Goal: Information Seeking & Learning: Learn about a topic

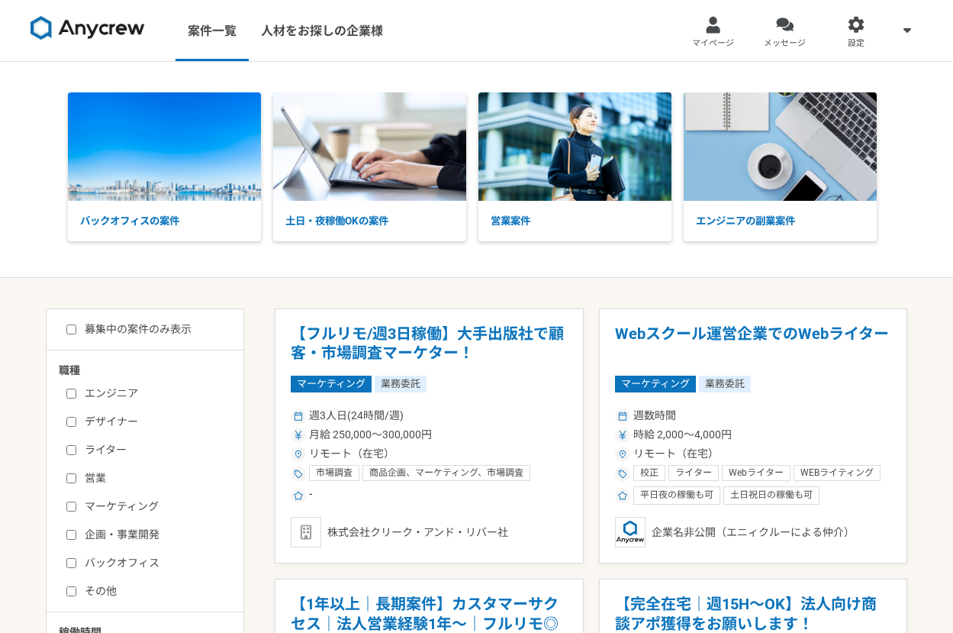
click at [76, 418] on input "デザイナー" at bounding box center [71, 422] width 10 height 10
checkbox input "true"
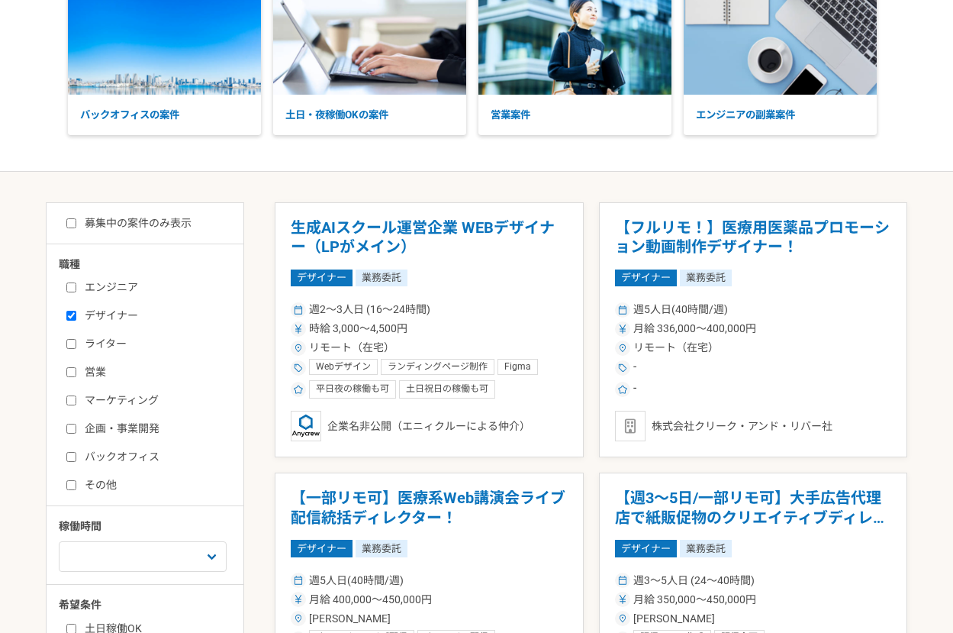
scroll to position [103, 0]
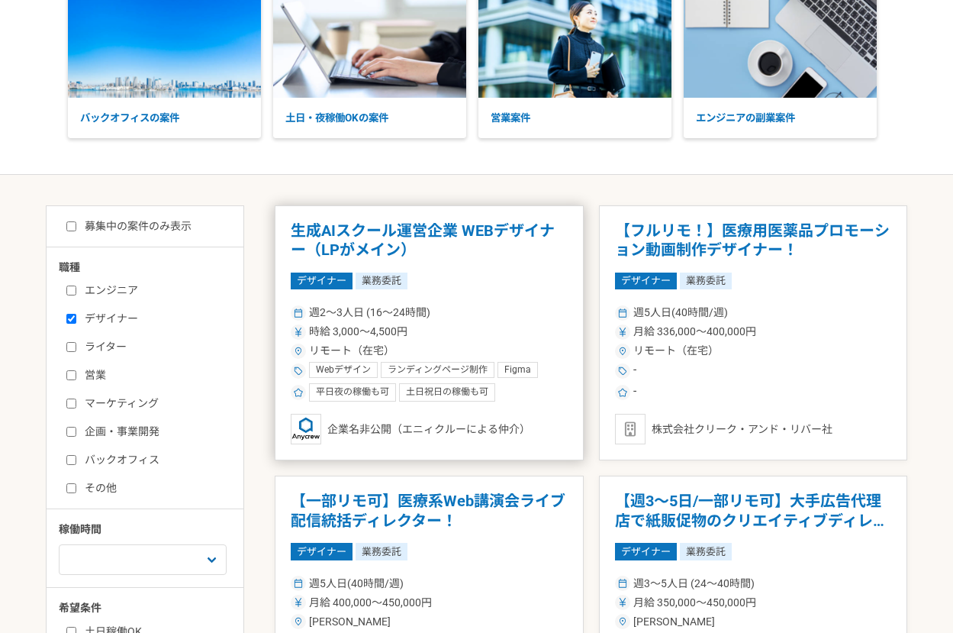
click at [539, 289] on article "生成AIスクール運営企業 WEBデザイナー（LPがメイン） デザイナー 業務委託 週2〜3人日 (16〜24時間) 時給 3,000〜4,500円 リモート（…" at bounding box center [429, 333] width 309 height 256
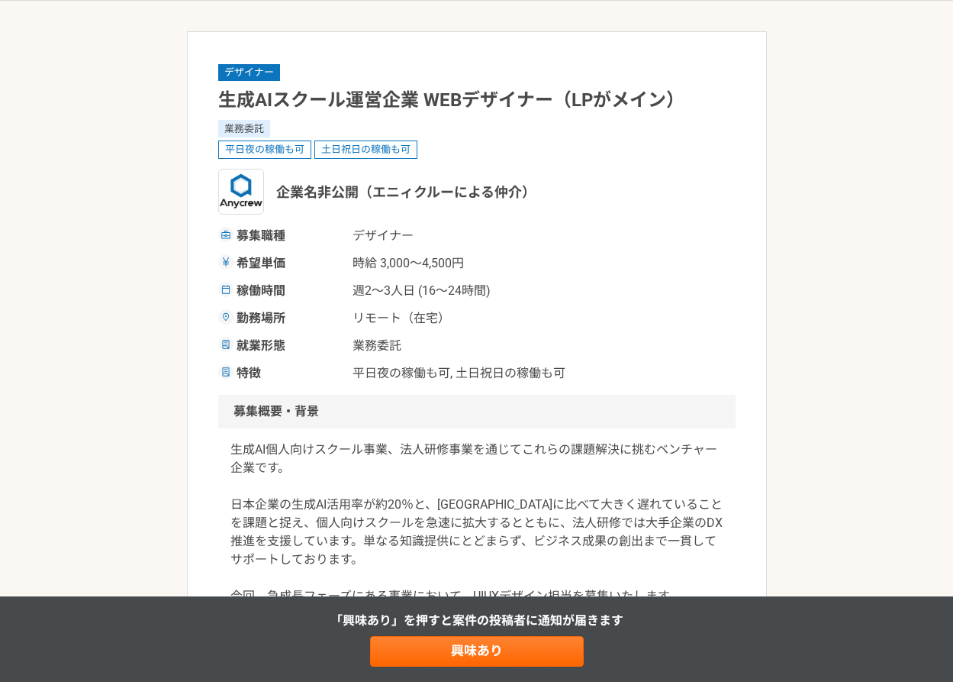
scroll to position [62, 0]
drag, startPoint x: 360, startPoint y: 263, endPoint x: 485, endPoint y: 264, distance: 125.2
click at [485, 264] on span "時給 3,000〜4,500円" at bounding box center [429, 262] width 153 height 18
drag, startPoint x: 420, startPoint y: 294, endPoint x: 485, endPoint y: 294, distance: 64.9
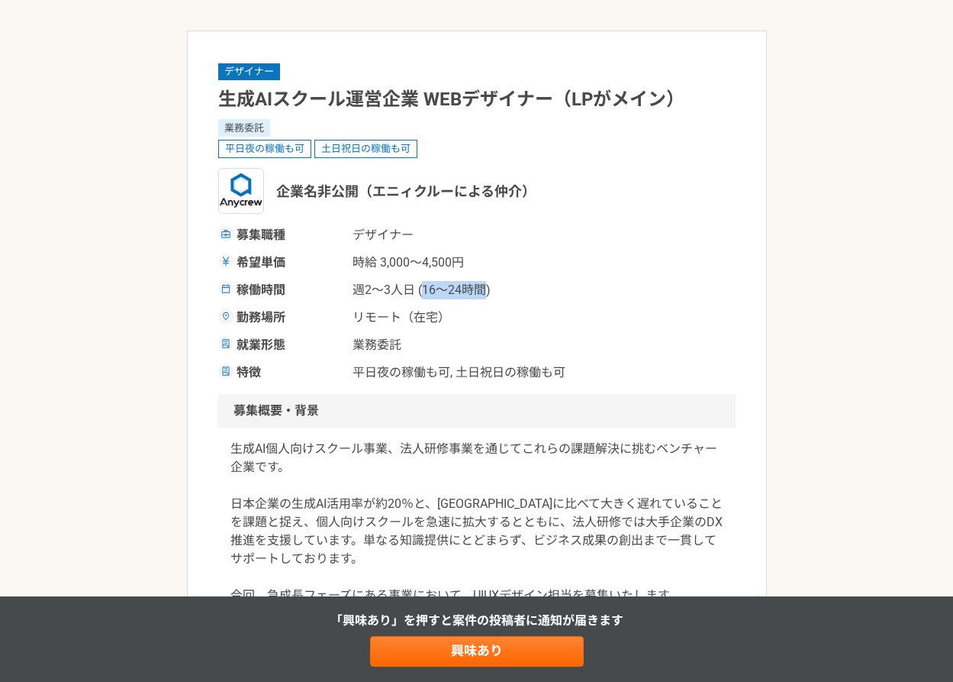
click at [485, 294] on span "週2〜3人日 (16〜24時間)" at bounding box center [429, 290] width 153 height 18
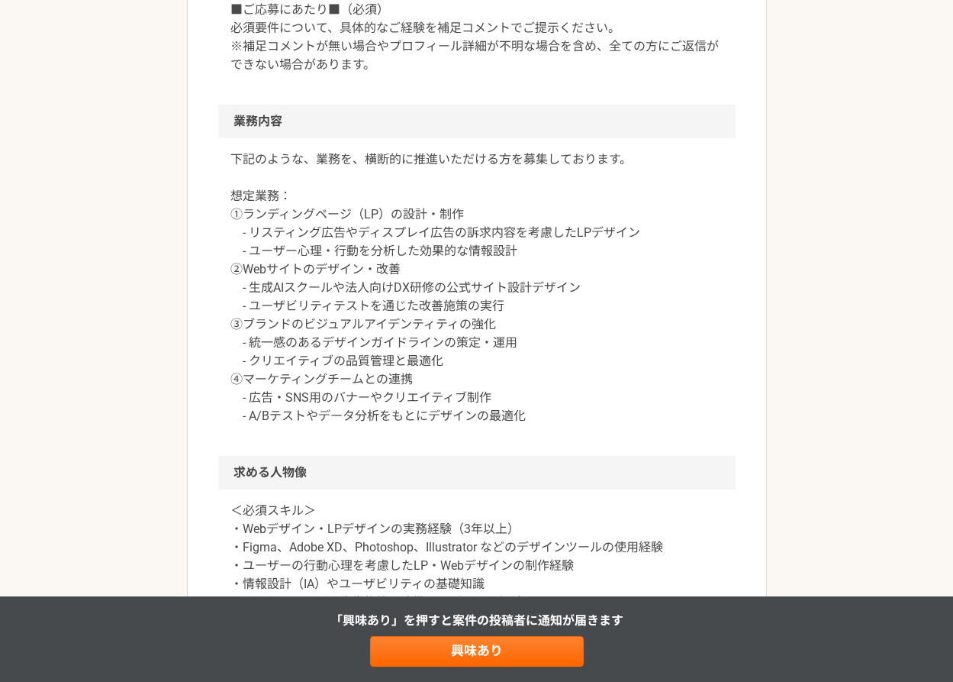
scroll to position [692, 0]
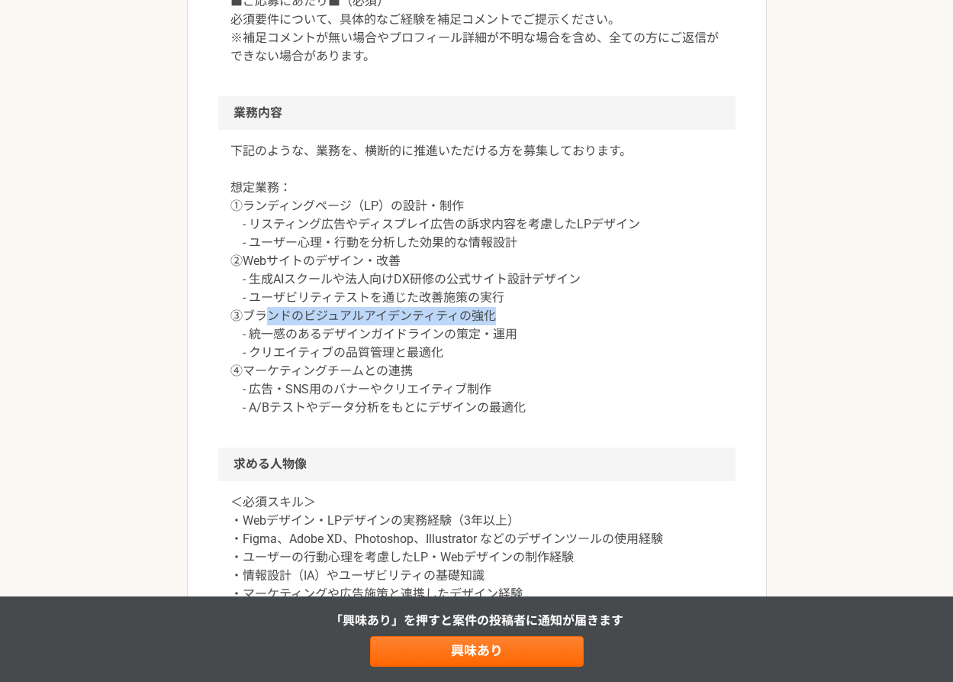
drag, startPoint x: 263, startPoint y: 315, endPoint x: 506, endPoint y: 314, distance: 242.7
click at [507, 314] on p "下記のような、業務を、横断的に推進いただける方を募集しております。 想定業務： ①ランディングページ（LP）の設計・制作 - リスティング広告やディスプレイ広…" at bounding box center [477, 279] width 493 height 275
click at [506, 314] on p "下記のような、業務を、横断的に推進いただける方を募集しております。 想定業務： ①ランディングページ（LP）の設計・制作 - リスティング広告やディスプレイ広…" at bounding box center [477, 279] width 493 height 275
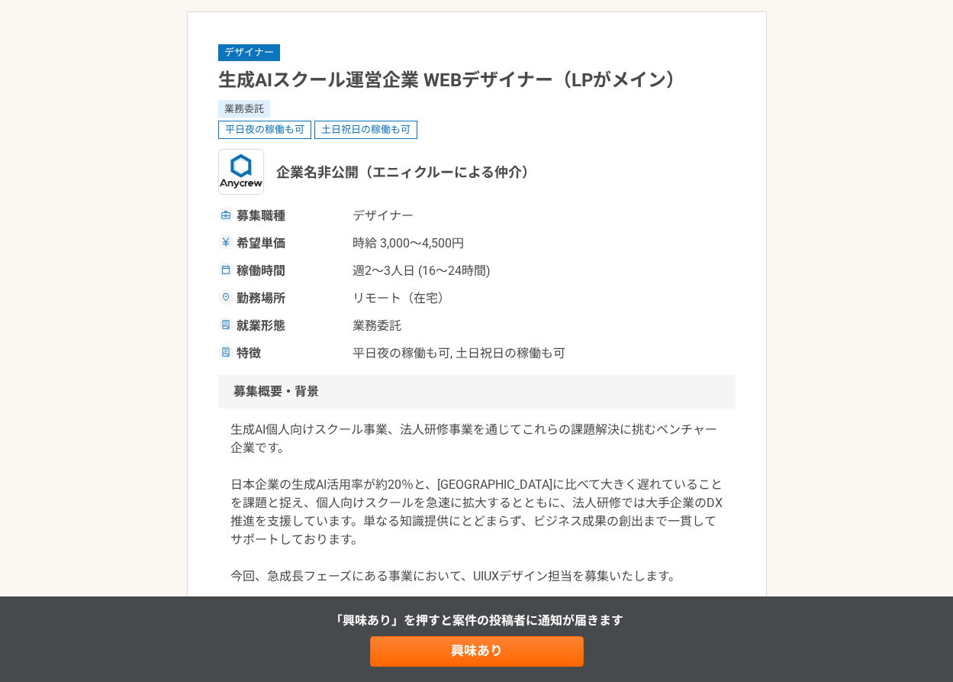
scroll to position [0, 0]
